Goal: Transaction & Acquisition: Book appointment/travel/reservation

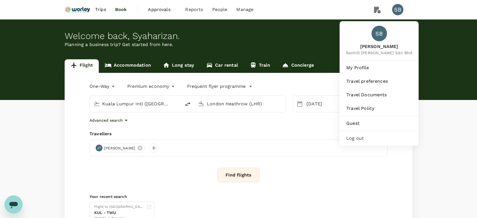
click at [383, 139] on span "Log out" at bounding box center [378, 138] width 65 height 7
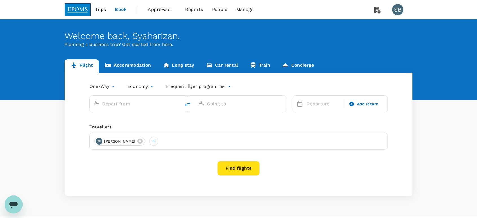
type input "Kuala Terengganu (TGG)"
type input "Sultan Abdul Aziz Shah (SZB)"
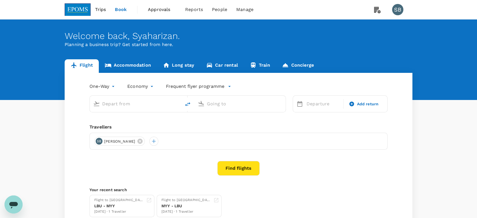
type input "Kuala Terengganu (TGG)"
type input "Sultan Abdul Aziz Shah (SZB)"
